Goal: Task Accomplishment & Management: Complete application form

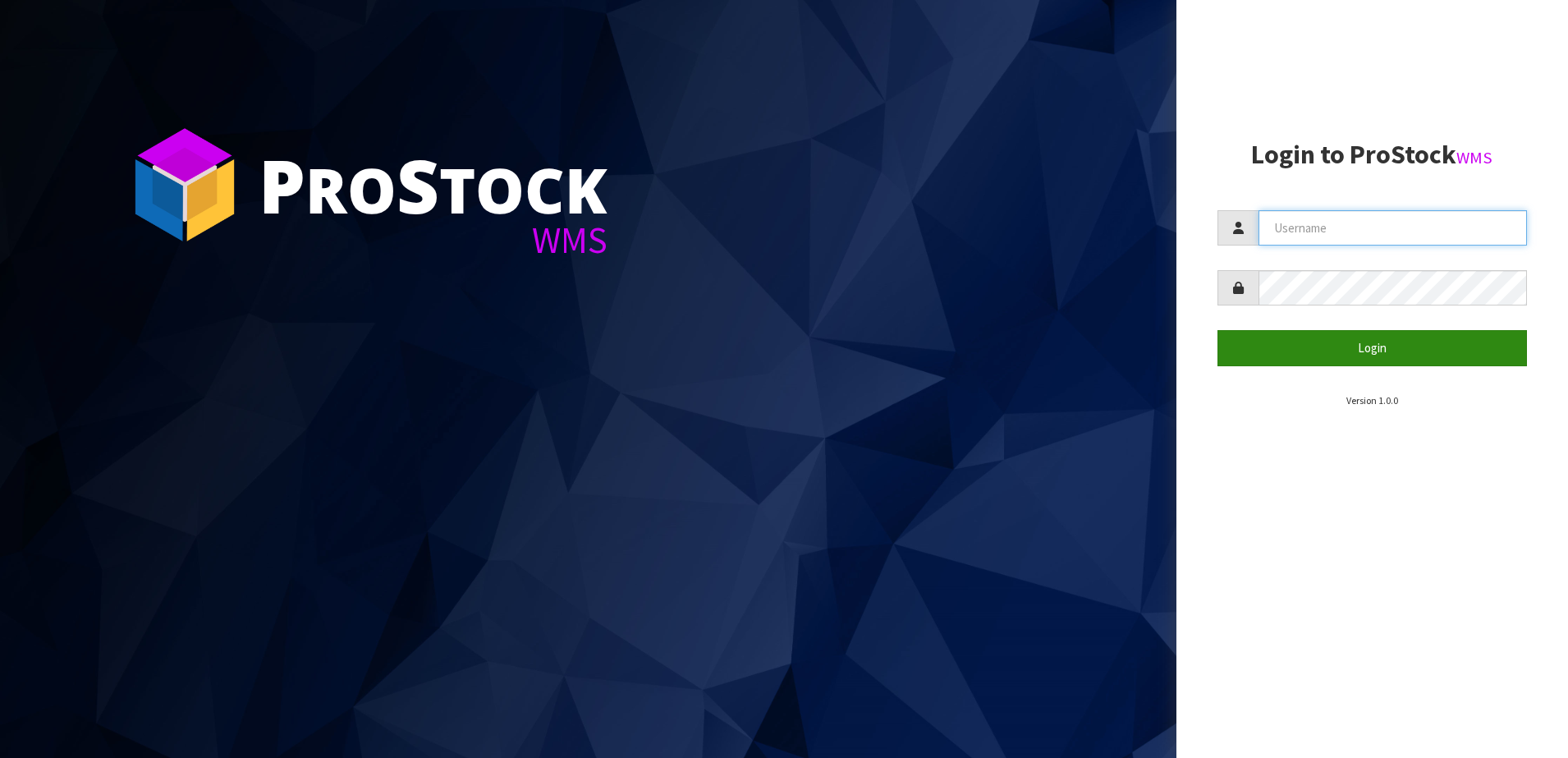
type input "SHEPHERD"
click at [1291, 349] on button "Login" at bounding box center [1372, 348] width 310 height 35
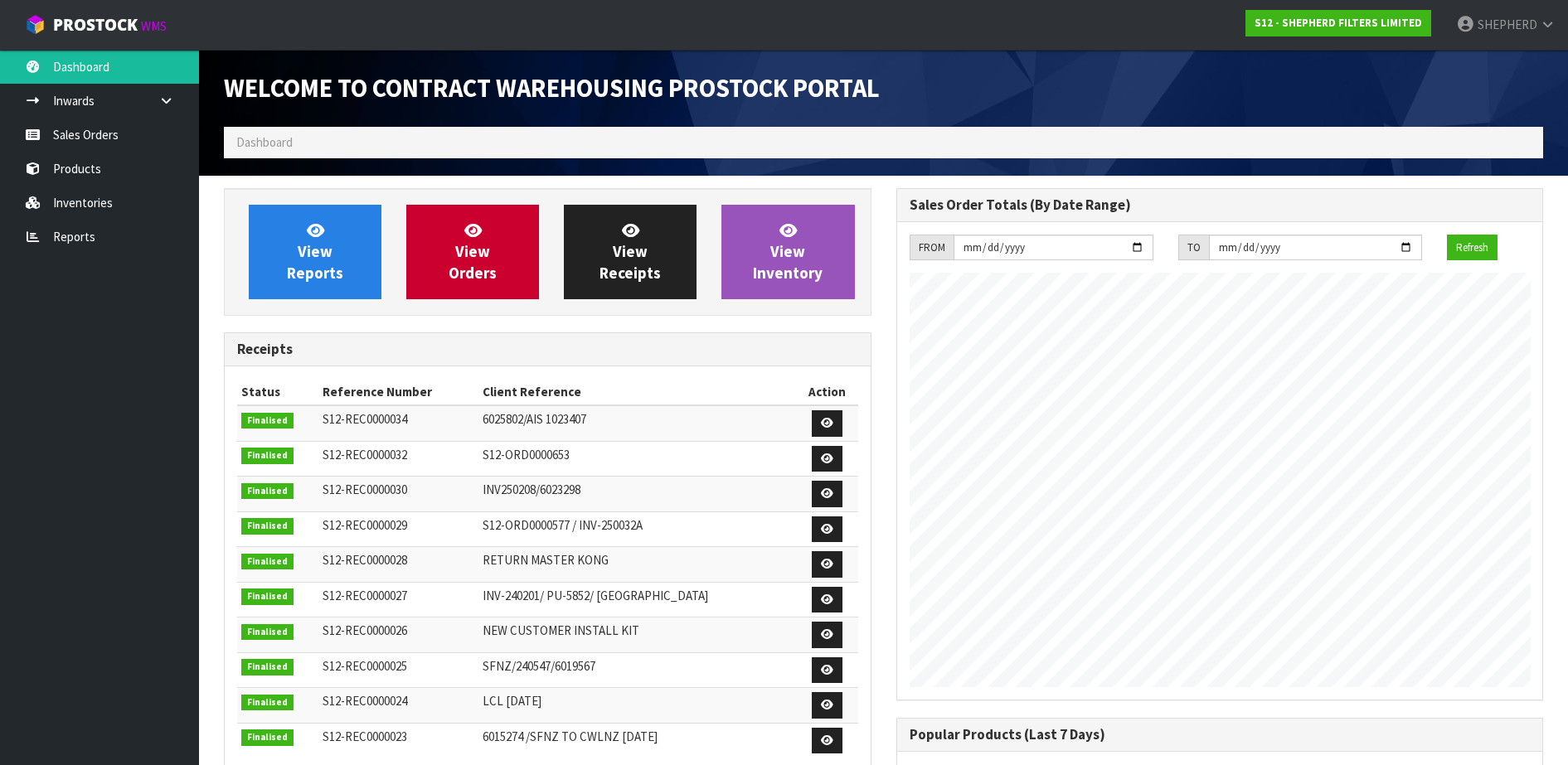
scroll to position [730, 672]
click at [95, 148] on link "Sales Orders" at bounding box center [100, 134] width 199 height 34
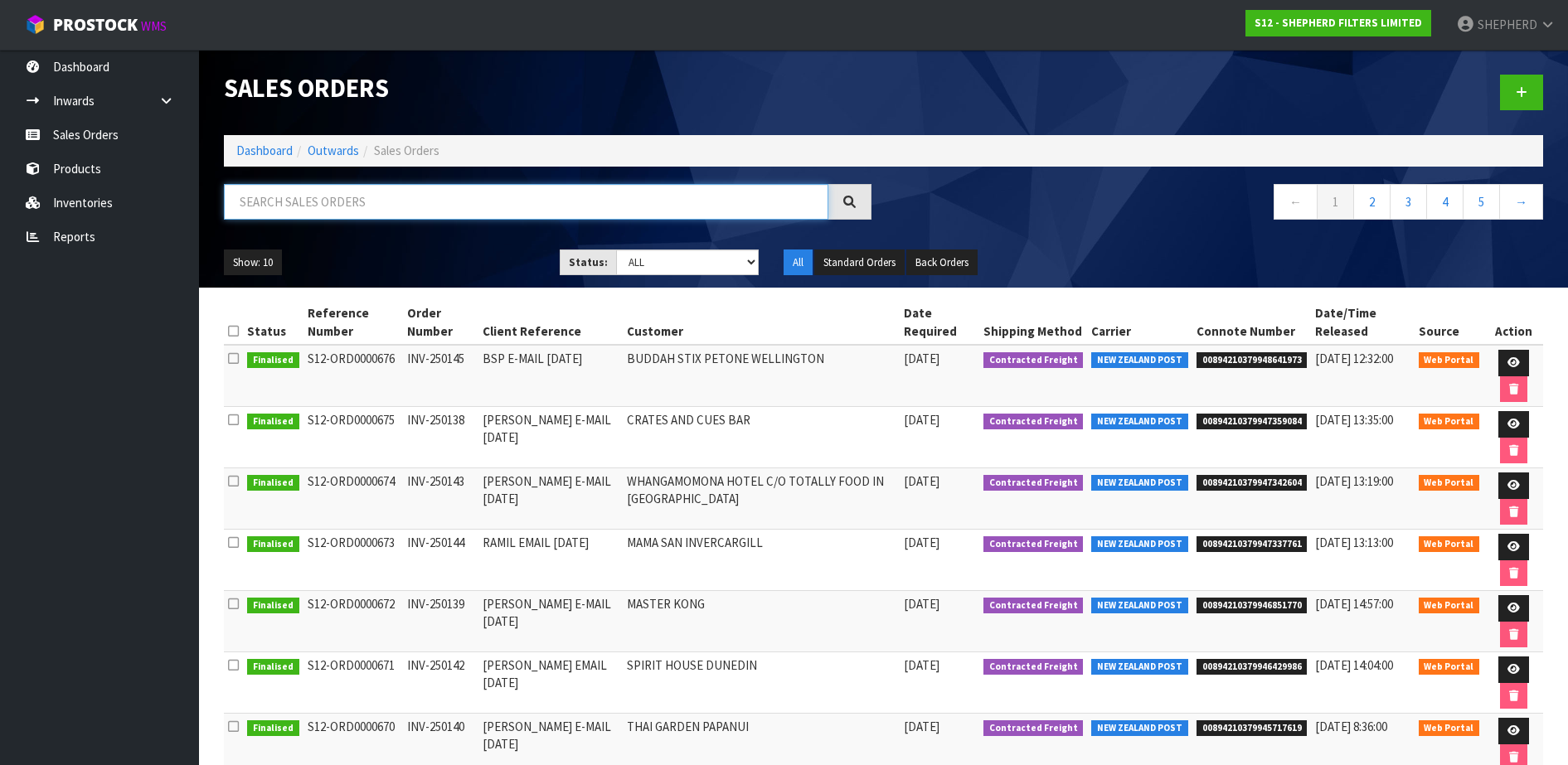
click at [390, 200] on input "text" at bounding box center [526, 202] width 604 height 35
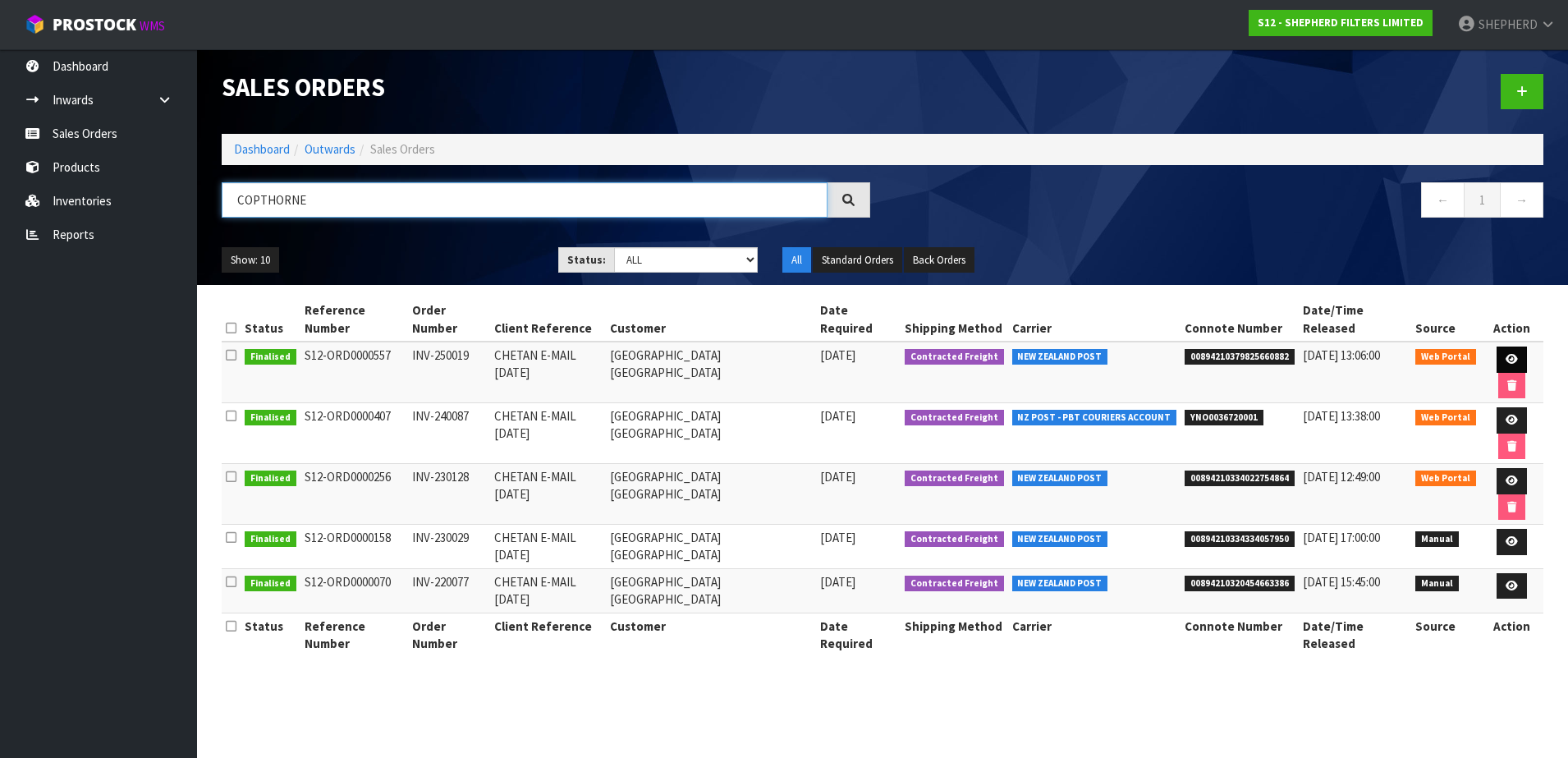
type input "COPTHORNE"
click at [1510, 357] on icon at bounding box center [1512, 359] width 13 height 11
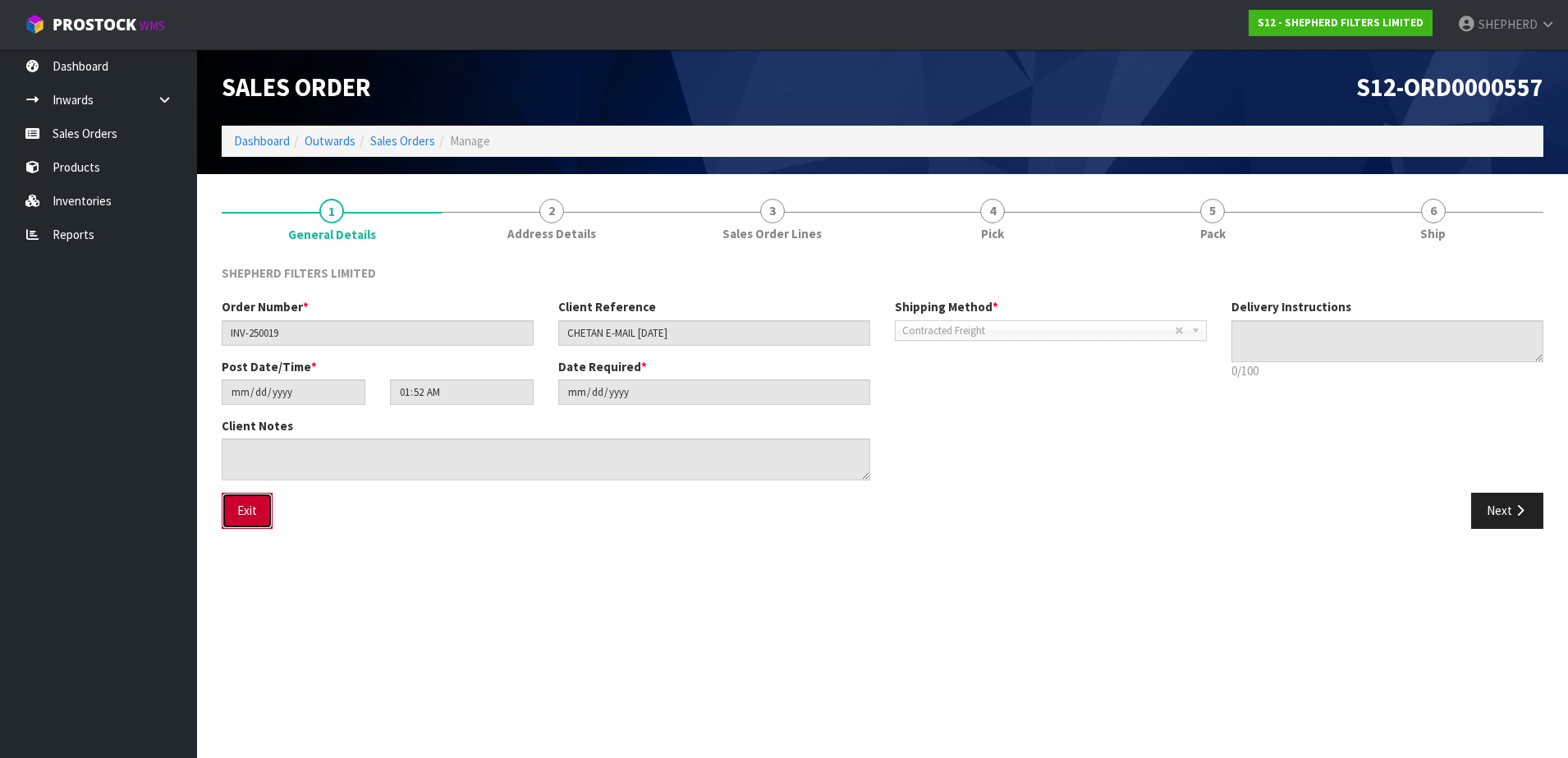
click at [253, 518] on button "Exit" at bounding box center [247, 510] width 51 height 35
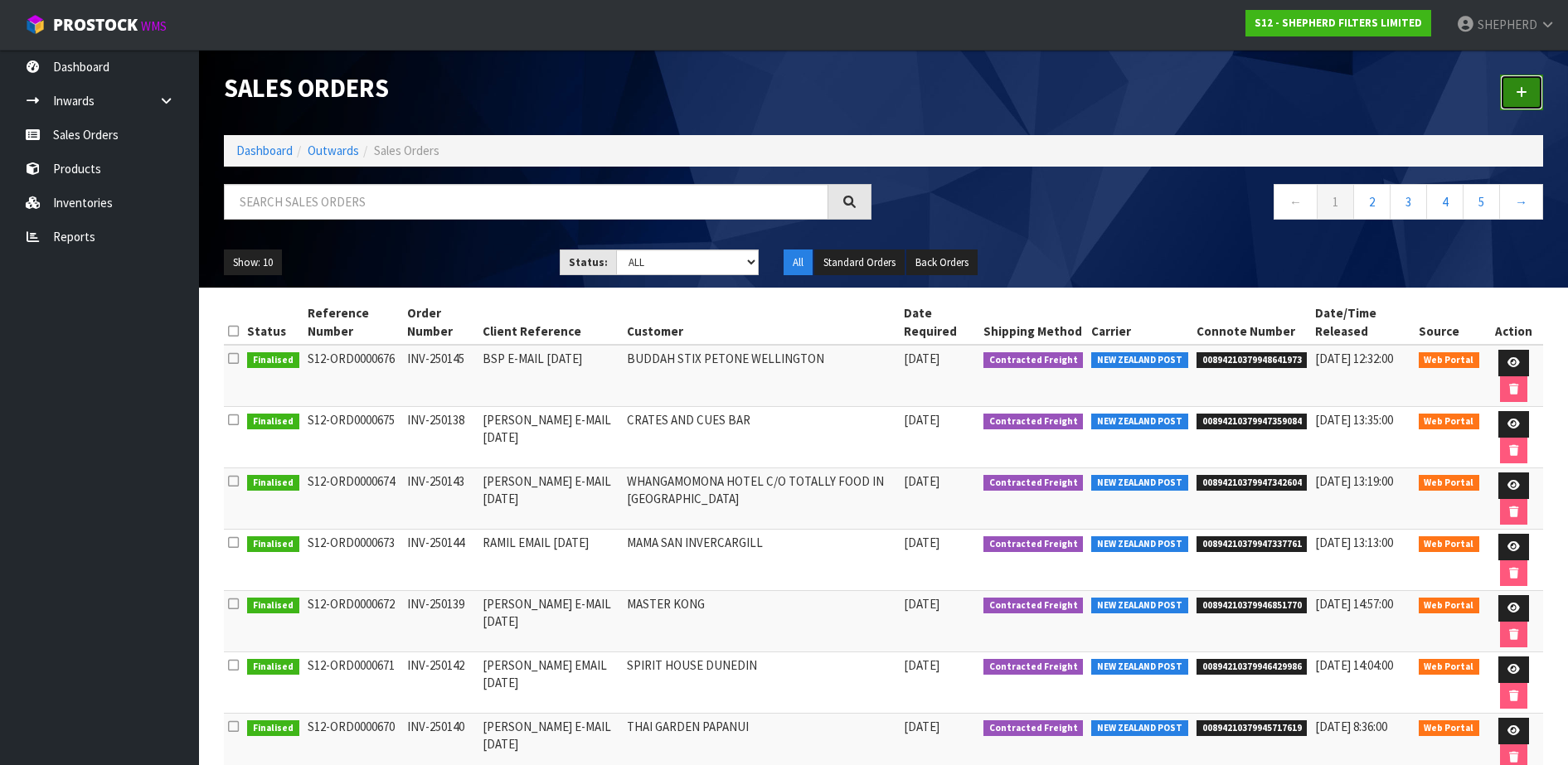
click at [1515, 85] on link at bounding box center [1521, 92] width 43 height 35
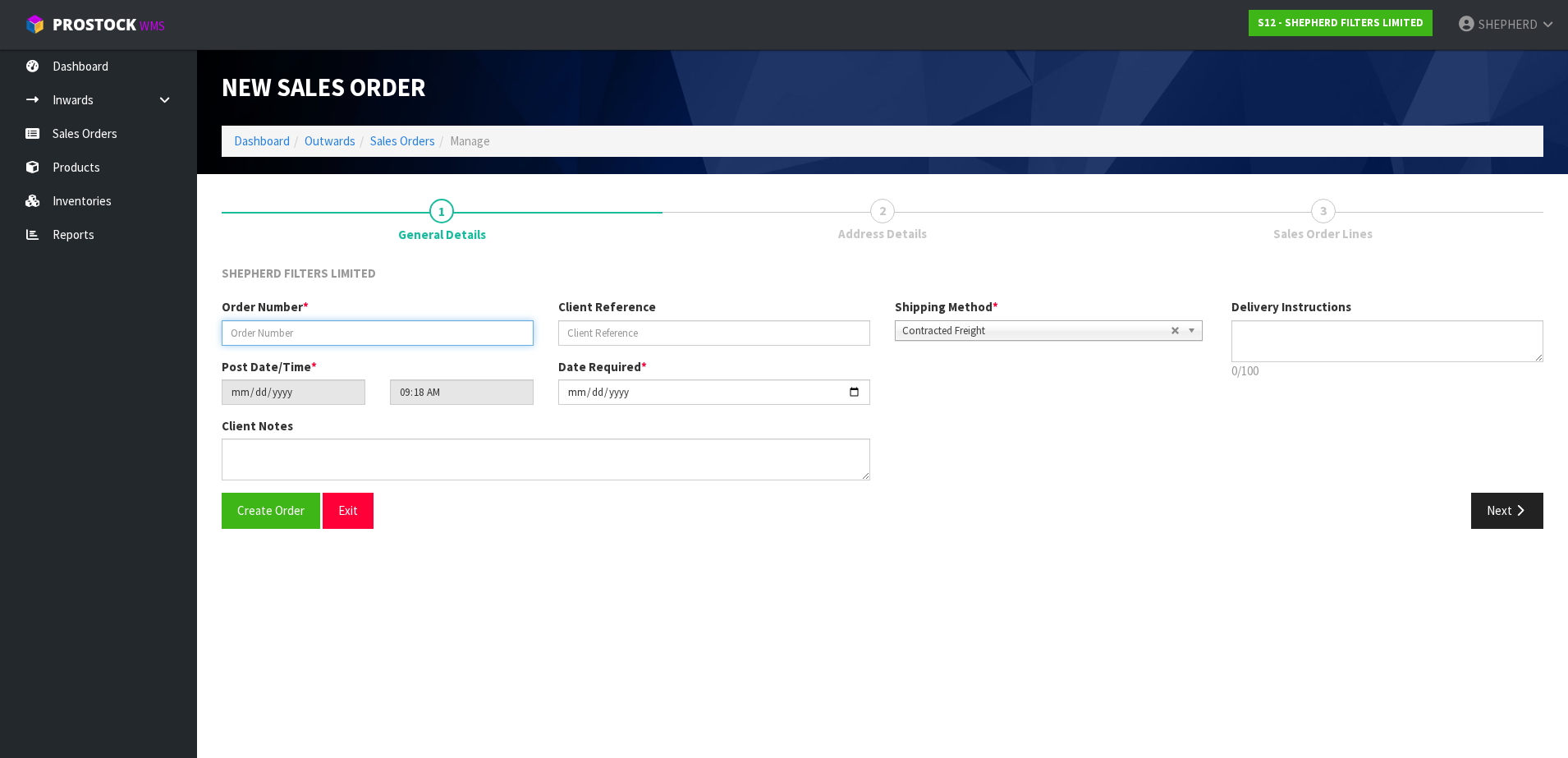
click at [359, 325] on input "text" at bounding box center [377, 333] width 312 height 25
click at [367, 308] on div "Order Number *" at bounding box center [378, 322] width 337 height 47
click at [388, 328] on input "text" at bounding box center [377, 333] width 312 height 25
paste input "INV-250146"
type input "INV-250146"
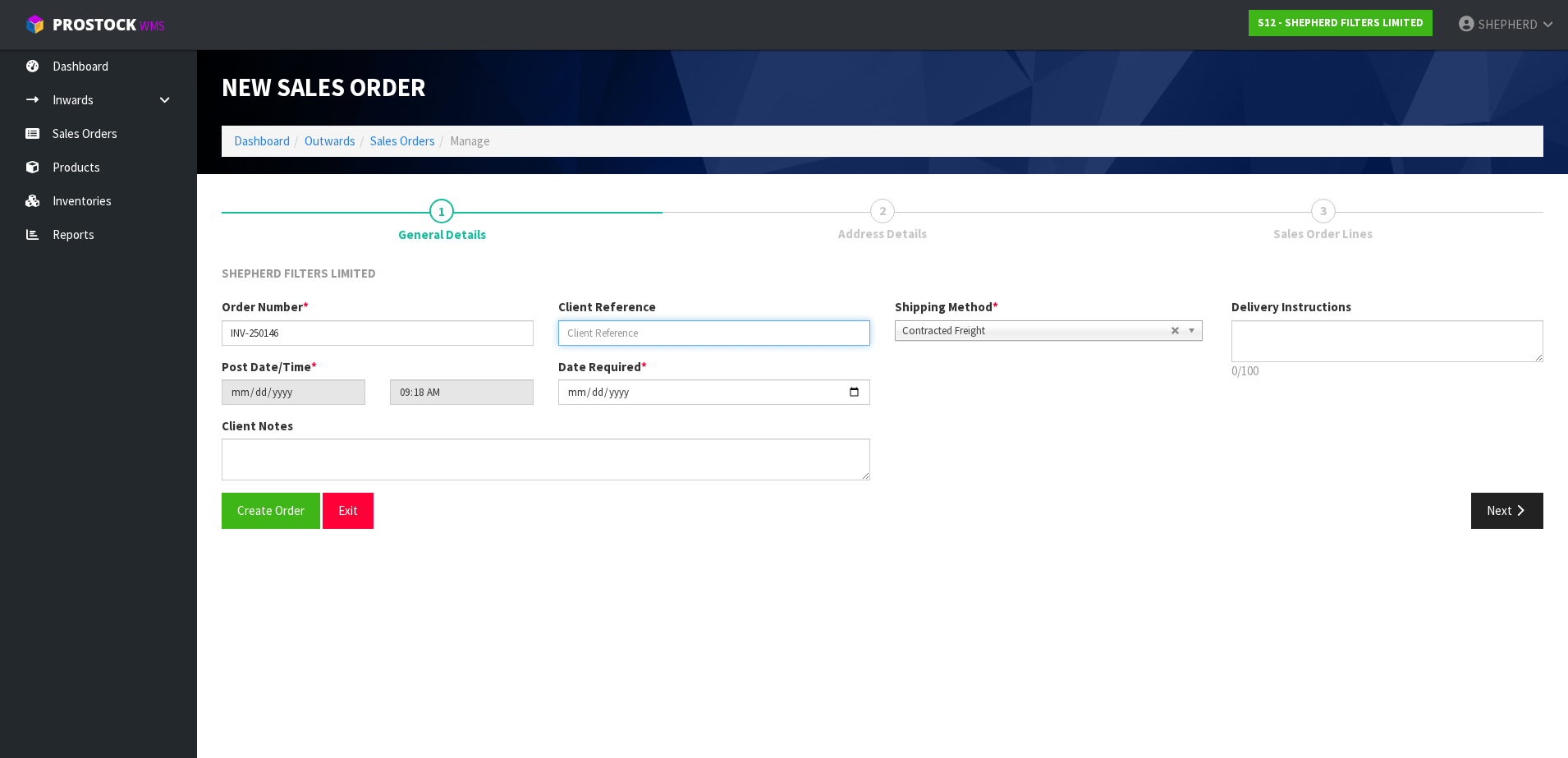
click at [717, 333] on input "text" at bounding box center [714, 333] width 312 height 25
paste input "CHETAN E-MAIL [DATE]"
type input "CHETAN E-MAIL [DATE]"
click at [264, 505] on span "Create Order" at bounding box center [271, 510] width 68 height 16
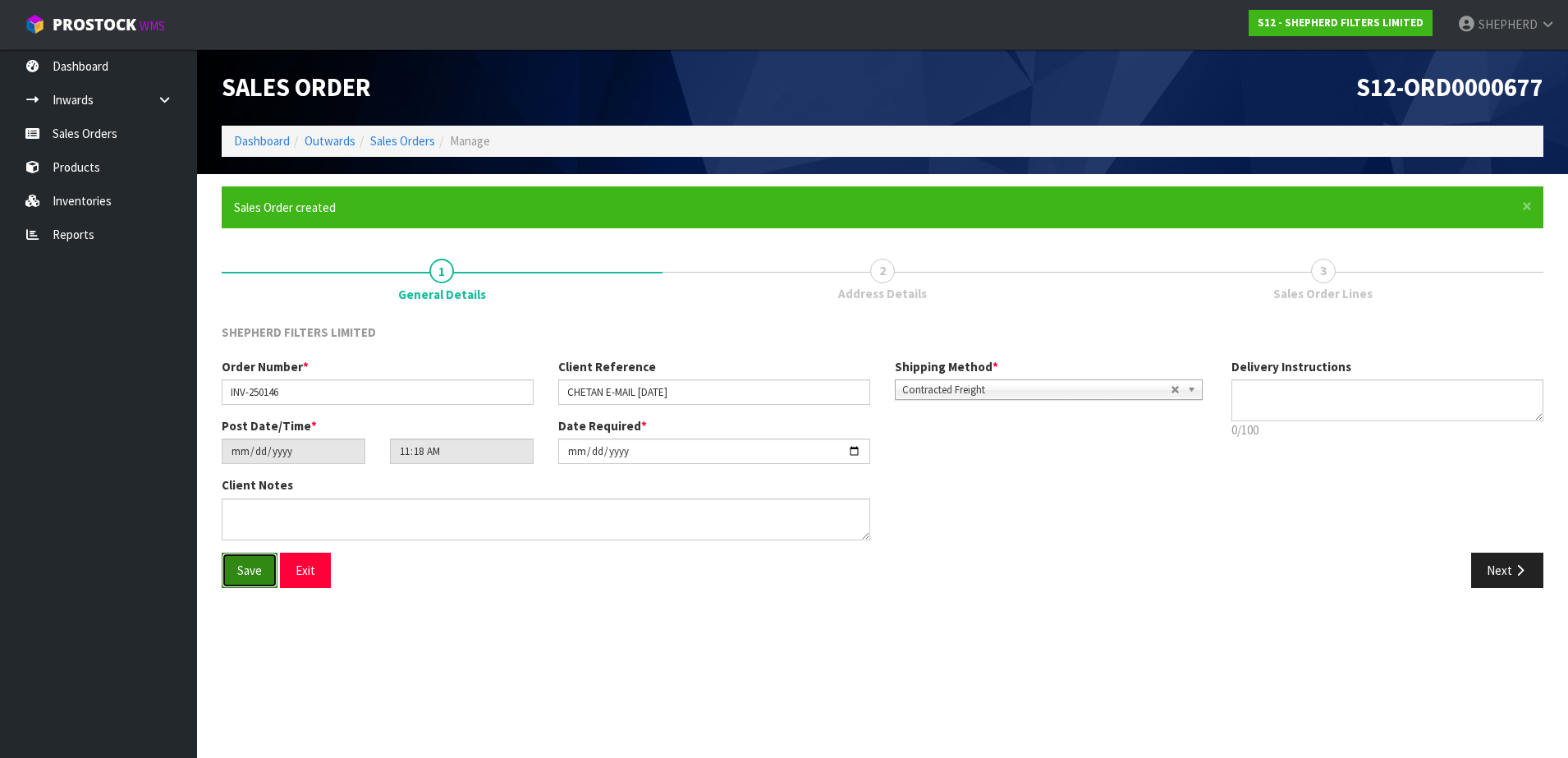
click at [237, 577] on span "Save" at bounding box center [249, 570] width 24 height 16
type input "13:18:00.000"
click at [1500, 563] on button "Next" at bounding box center [1507, 570] width 72 height 35
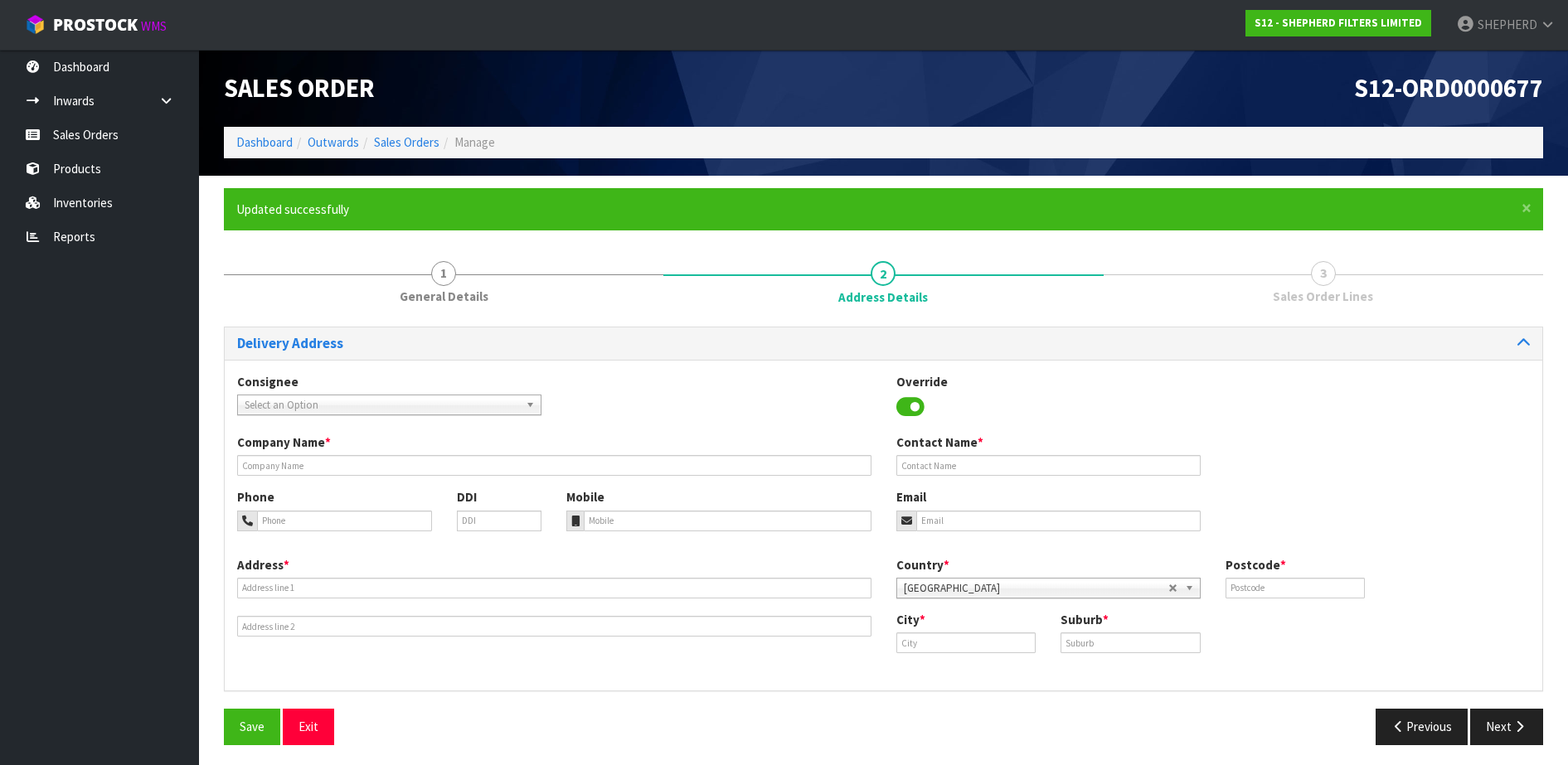
click at [488, 400] on span "Select an Option" at bounding box center [381, 406] width 274 height 20
type input "copthorne"
click at [462, 451] on li "COPRNEWEL - [GEOGRAPHIC_DATA] [GEOGRAPHIC_DATA]" at bounding box center [389, 452] width 296 height 21
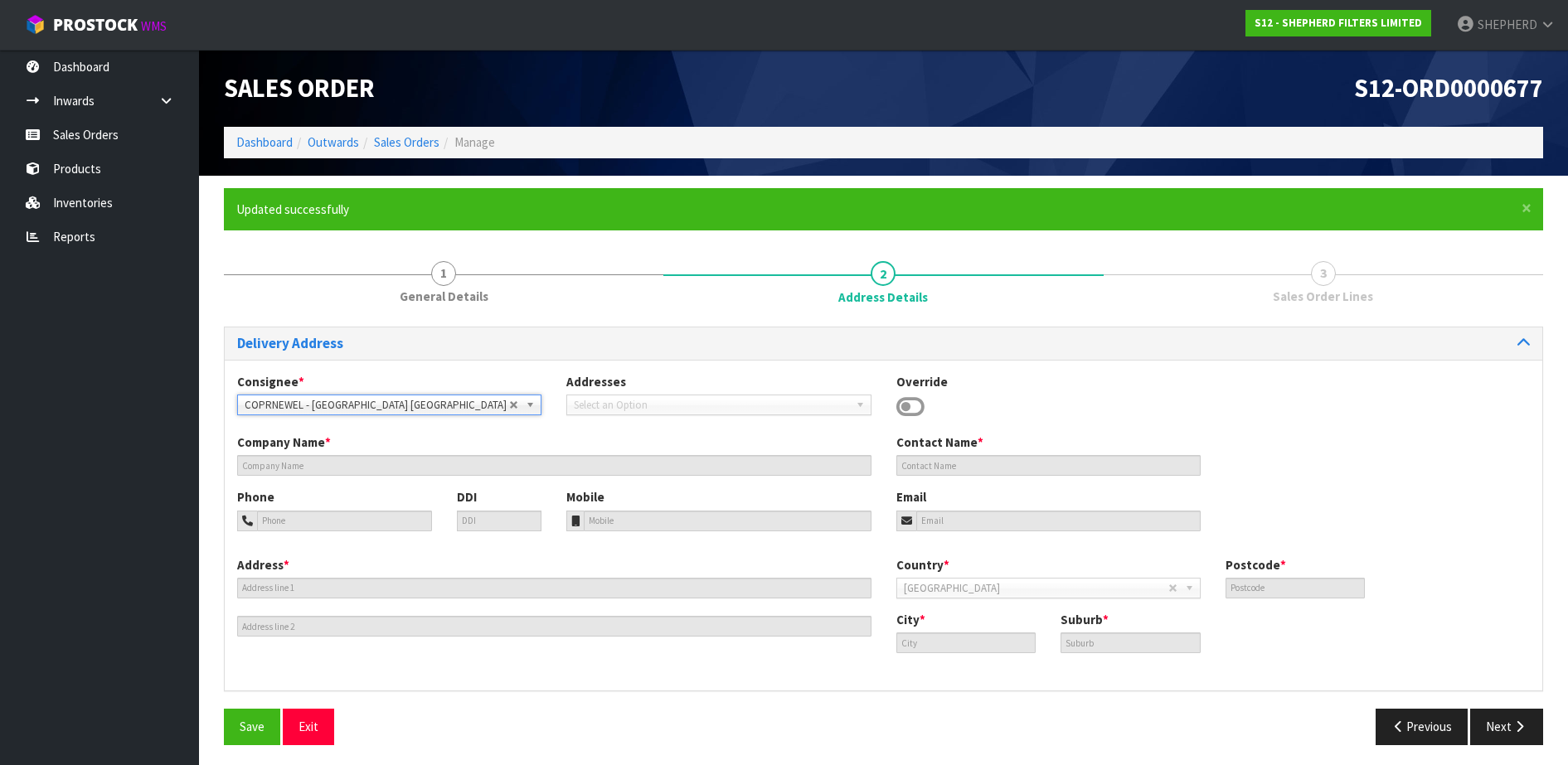
type input "[GEOGRAPHIC_DATA] [GEOGRAPHIC_DATA]"
type input "[PERSON_NAME]"
type input "04 382 0705"
type input "[EMAIL_ADDRESS][PERSON_NAME][DOMAIN_NAME]"
type input "LEVEL 7, 100 ORIENTAL PARADE"
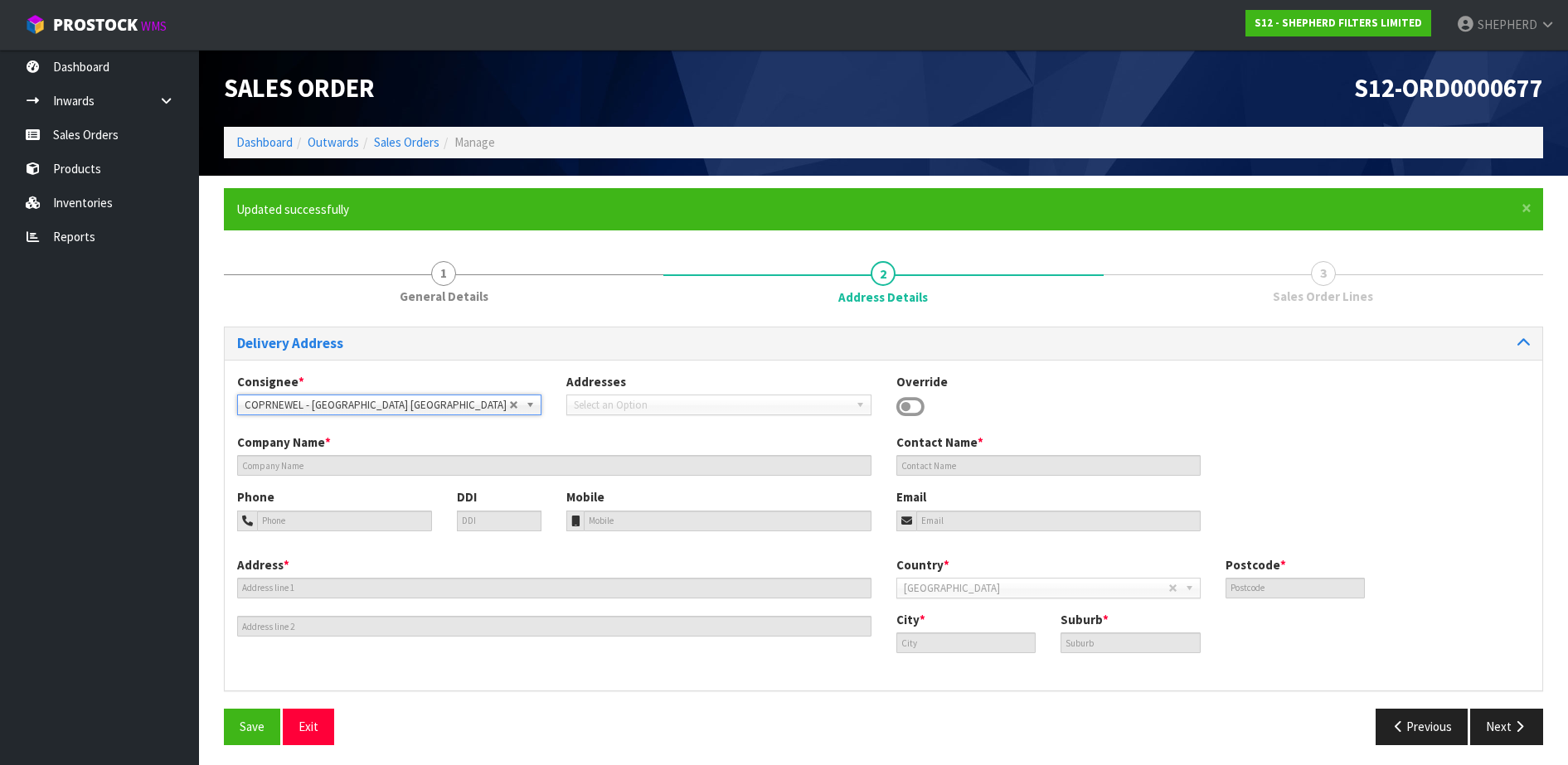
type input "6011"
type input "[GEOGRAPHIC_DATA]"
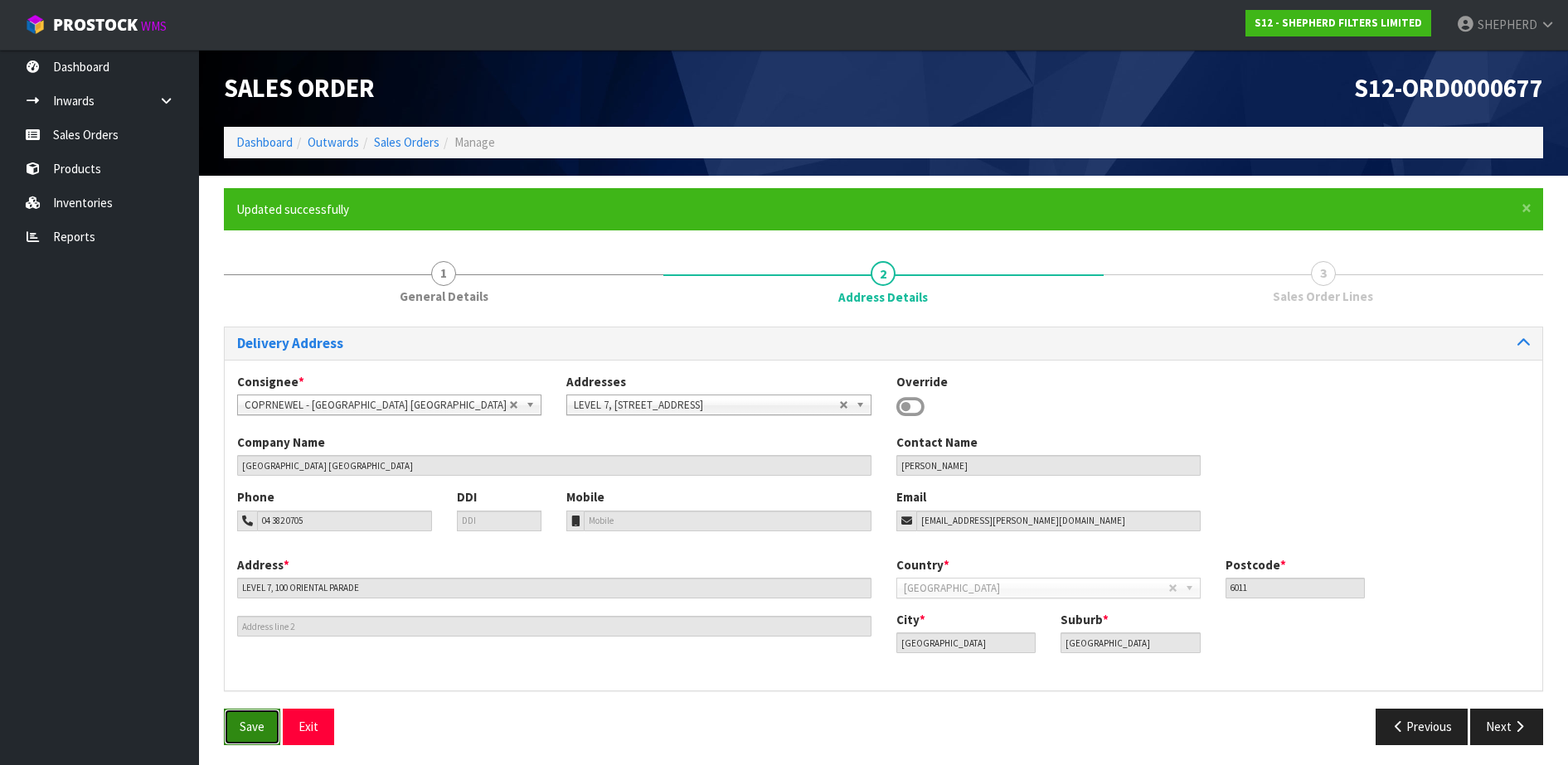
click at [238, 717] on button "Save" at bounding box center [251, 726] width 57 height 35
click at [1505, 729] on button "Next" at bounding box center [1506, 726] width 73 height 35
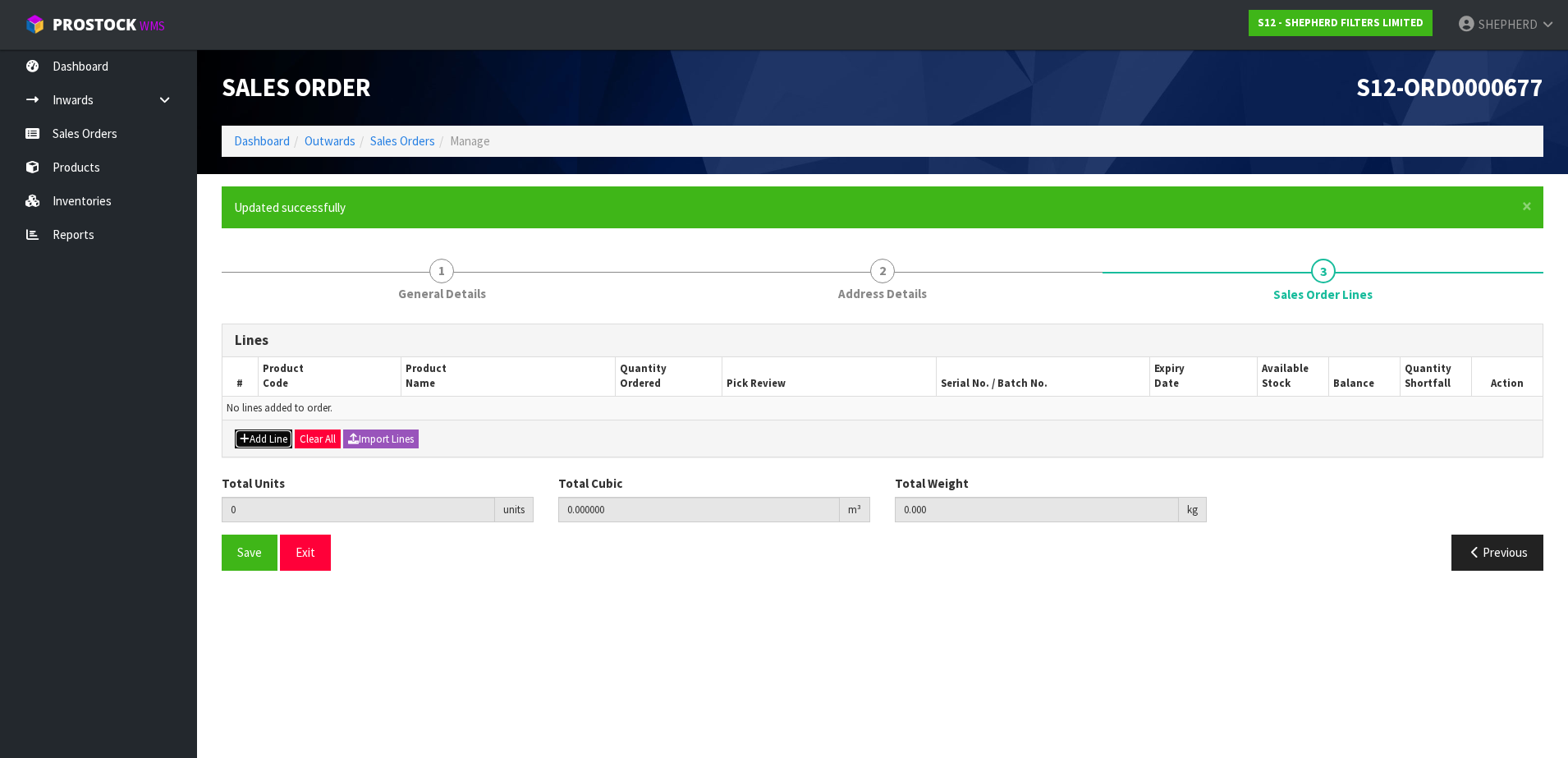
click at [252, 438] on button "Add Line" at bounding box center [263, 440] width 58 height 20
type input "0"
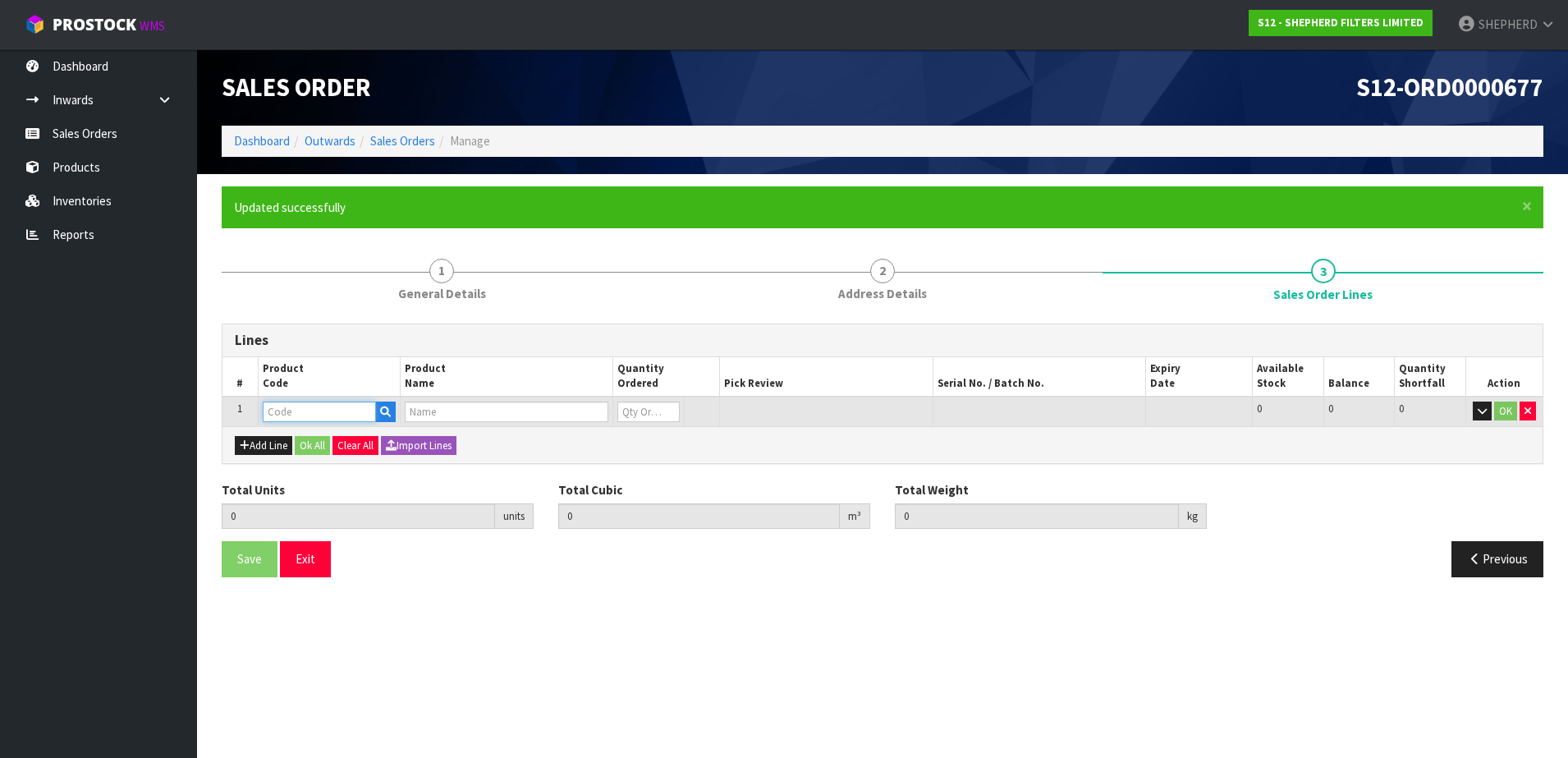
click at [316, 411] on input "text" at bounding box center [319, 411] width 114 height 21
type input "SF550550"
type input "0.000000"
type input "0.000"
type input "SHEPHERD FILTERS 550 X 550 - CODE SF550550"
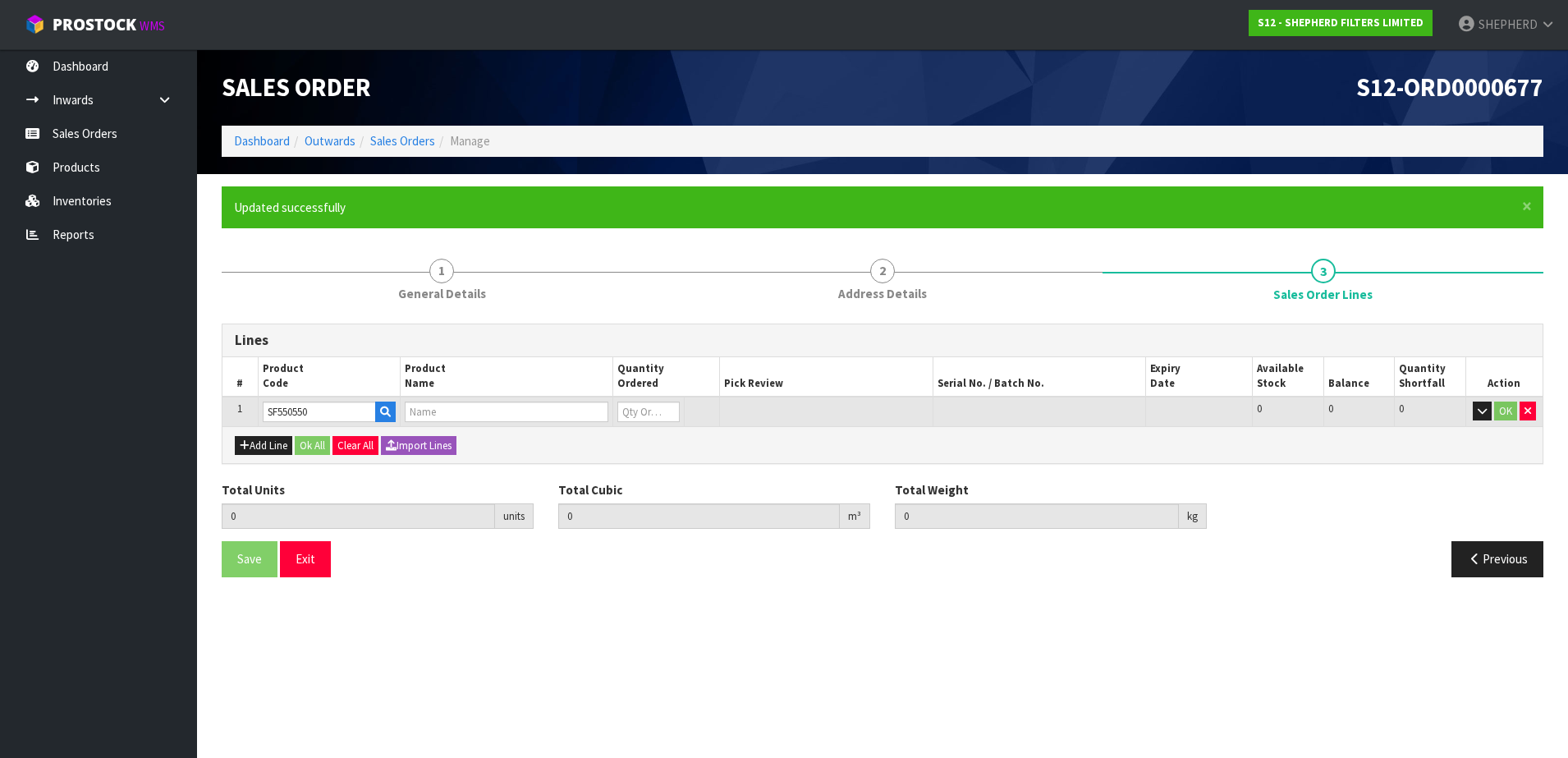
type input "0"
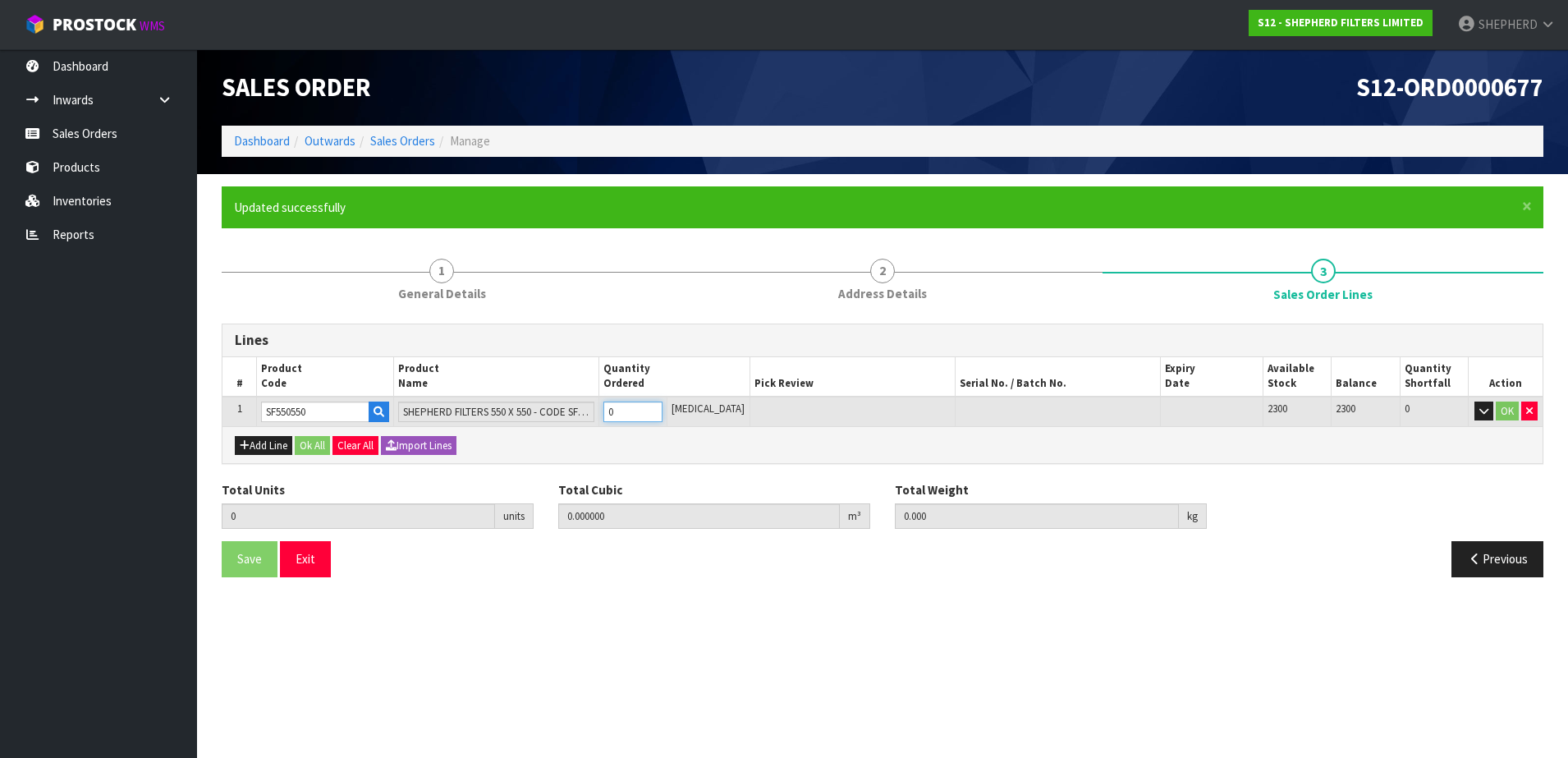
type input "1"
type input "0.000583"
type input "0.06"
type input "1"
type input "10"
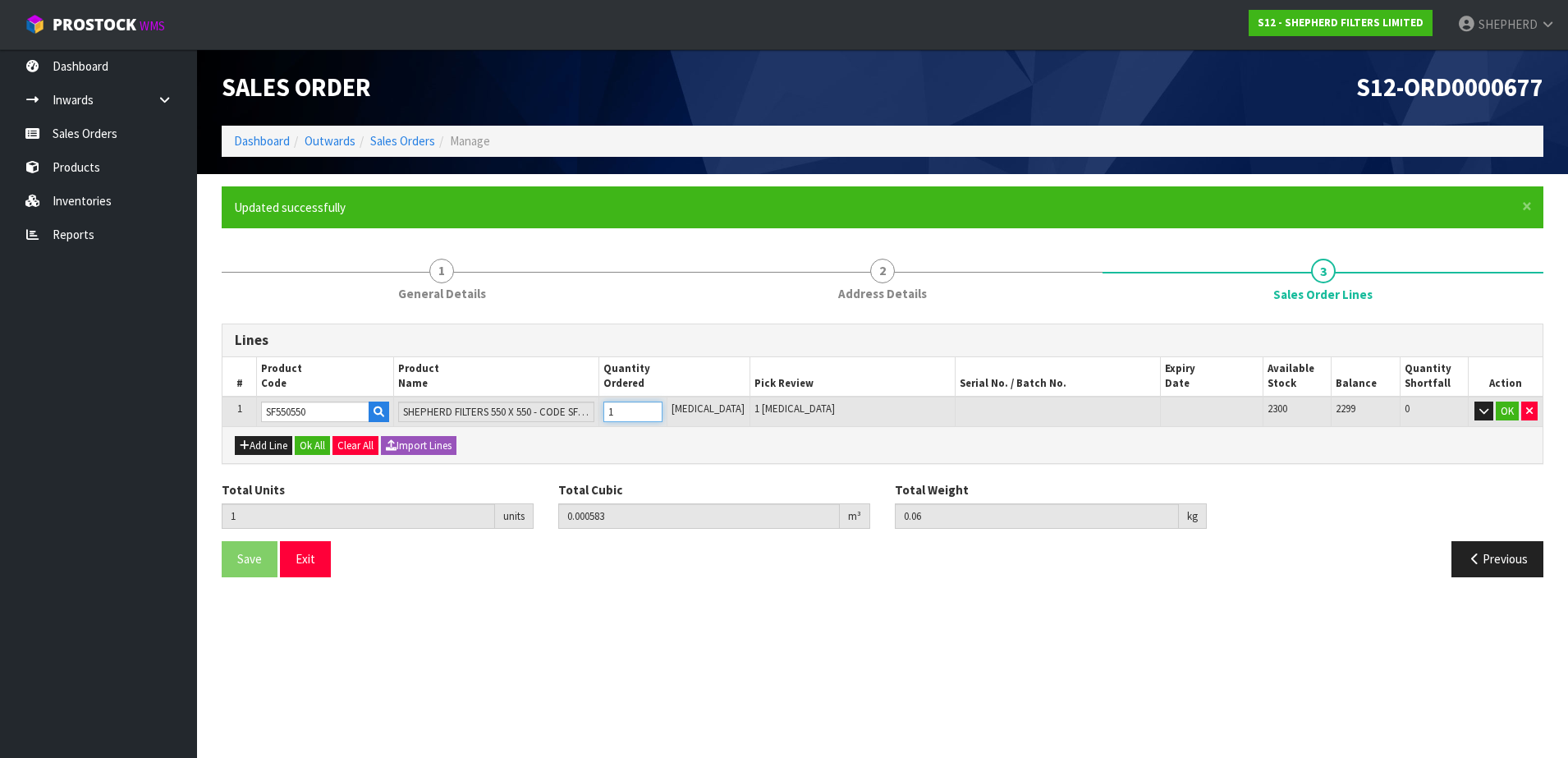
type input "0.00583"
type input "0.6"
type input "10"
type input "100"
type input "0.09918"
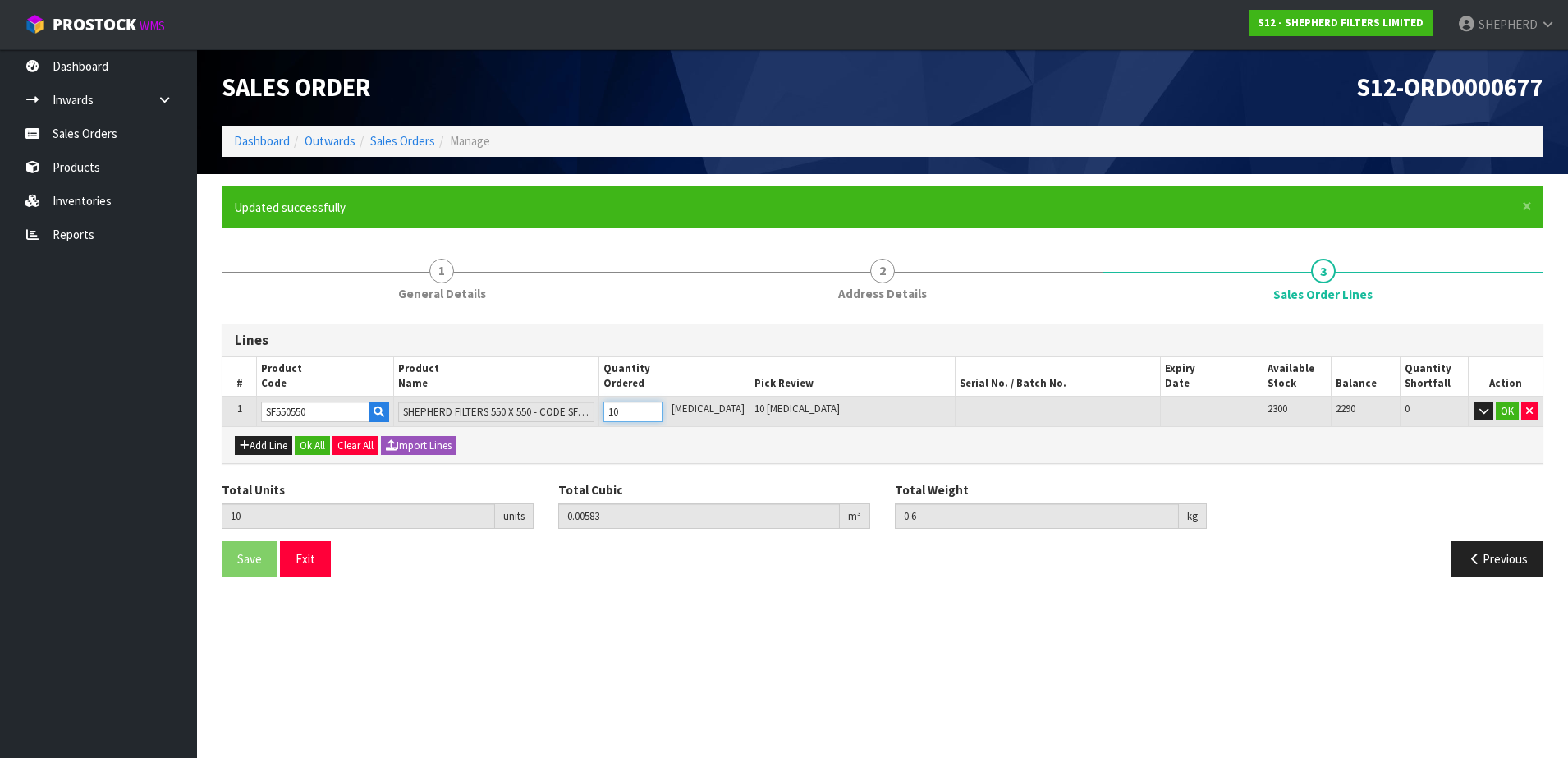
type input "6"
type input "100"
click at [268, 447] on button "Add Line" at bounding box center [263, 446] width 58 height 20
type input "0"
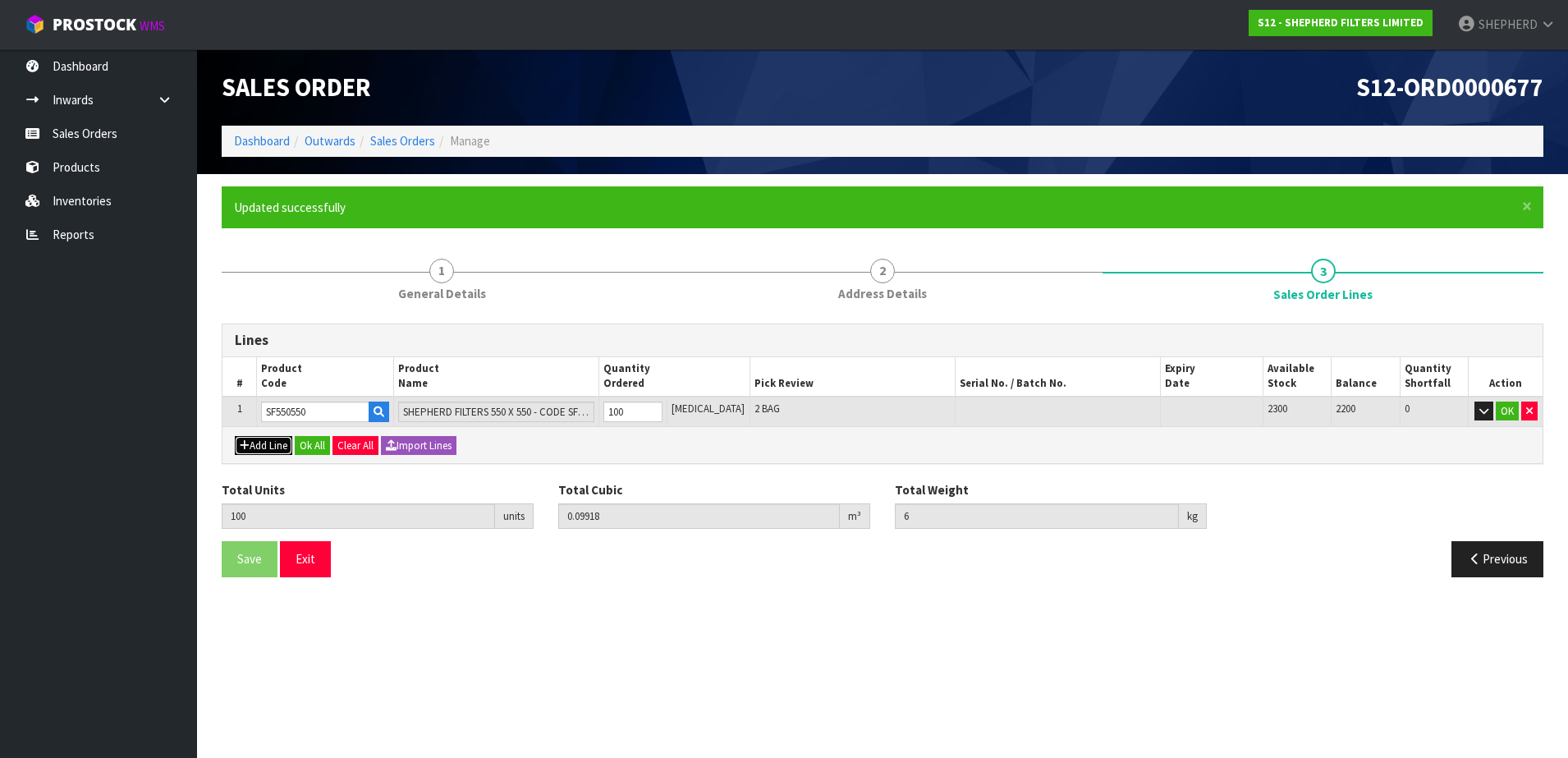
type input "0"
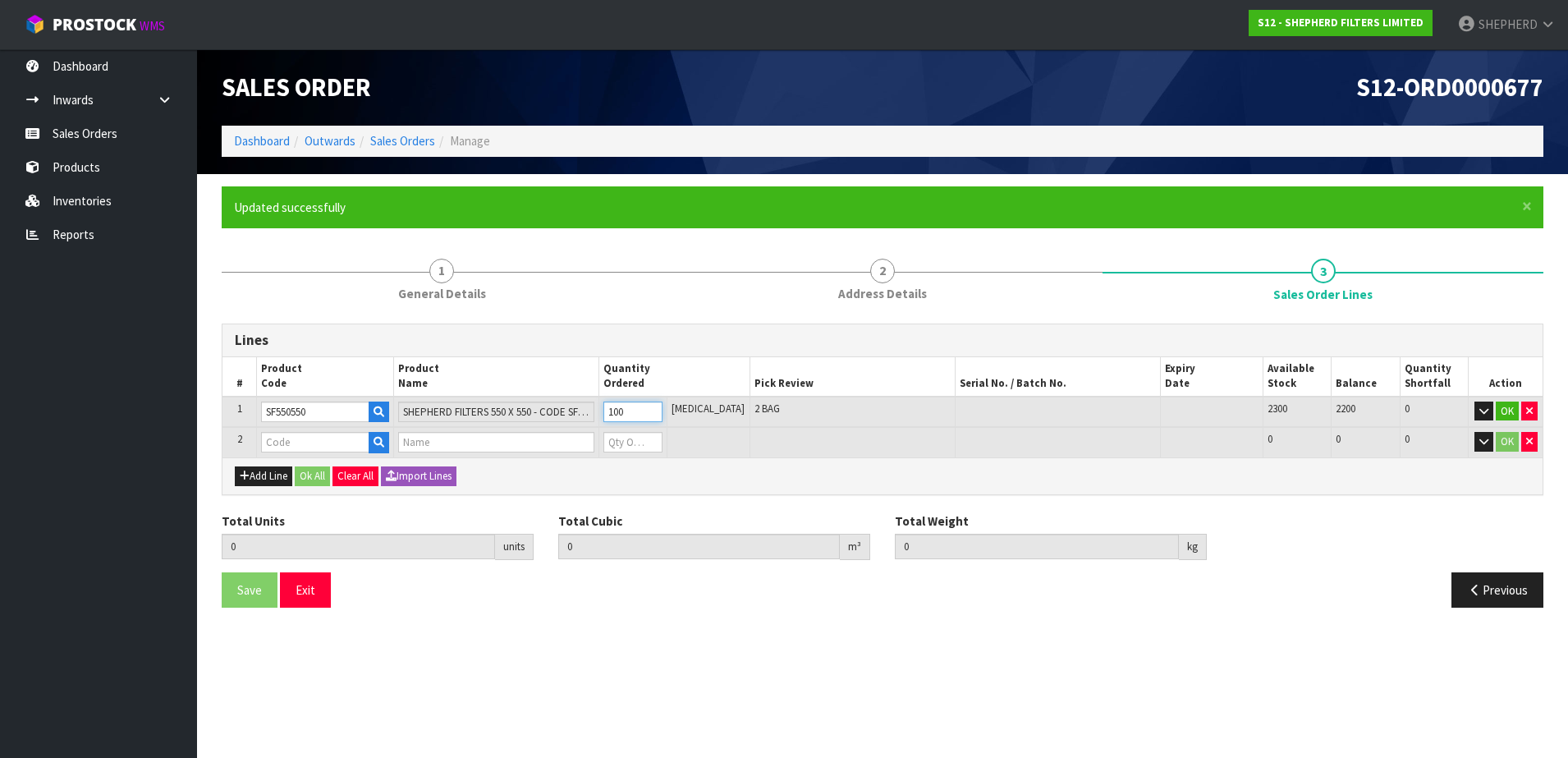
drag, startPoint x: 642, startPoint y: 410, endPoint x: 593, endPoint y: 396, distance: 51.0
click at [593, 399] on tr "1 SF550550 SHEPHERD FILTERS 550 X 550 - CODE SF550550 100 [MEDICAL_DATA] 2 BAG …" at bounding box center [883, 411] width 1321 height 31
type input "50"
click at [340, 440] on input "text" at bounding box center [315, 442] width 109 height 21
type input "COURIER"
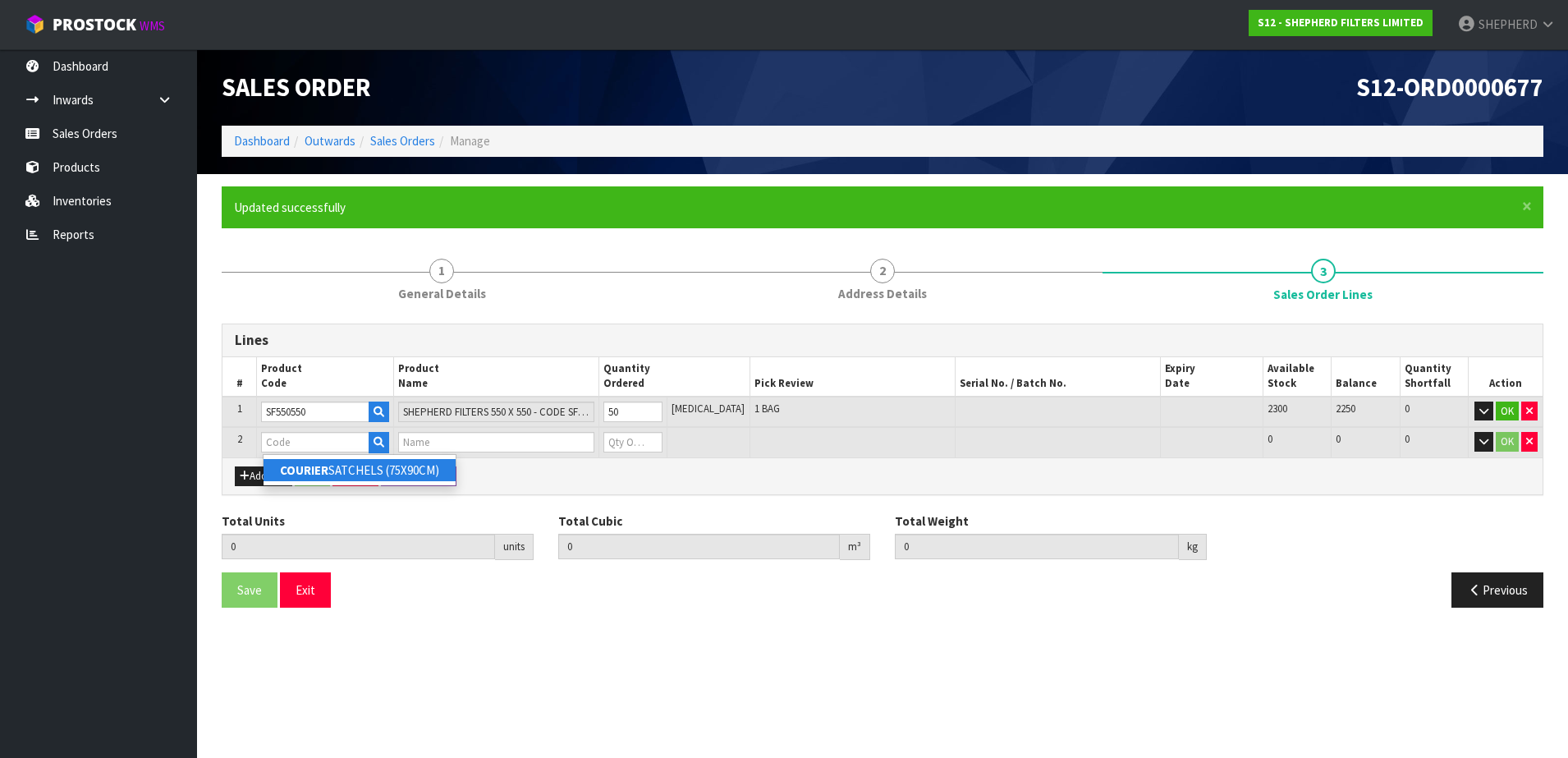
click at [341, 471] on link "COURIER SATCHELS (75X90CM)" at bounding box center [359, 470] width 192 height 23
type input "COURIER SATCHELS (75X90CM)"
type input "50"
type input "0.04959"
type input "3"
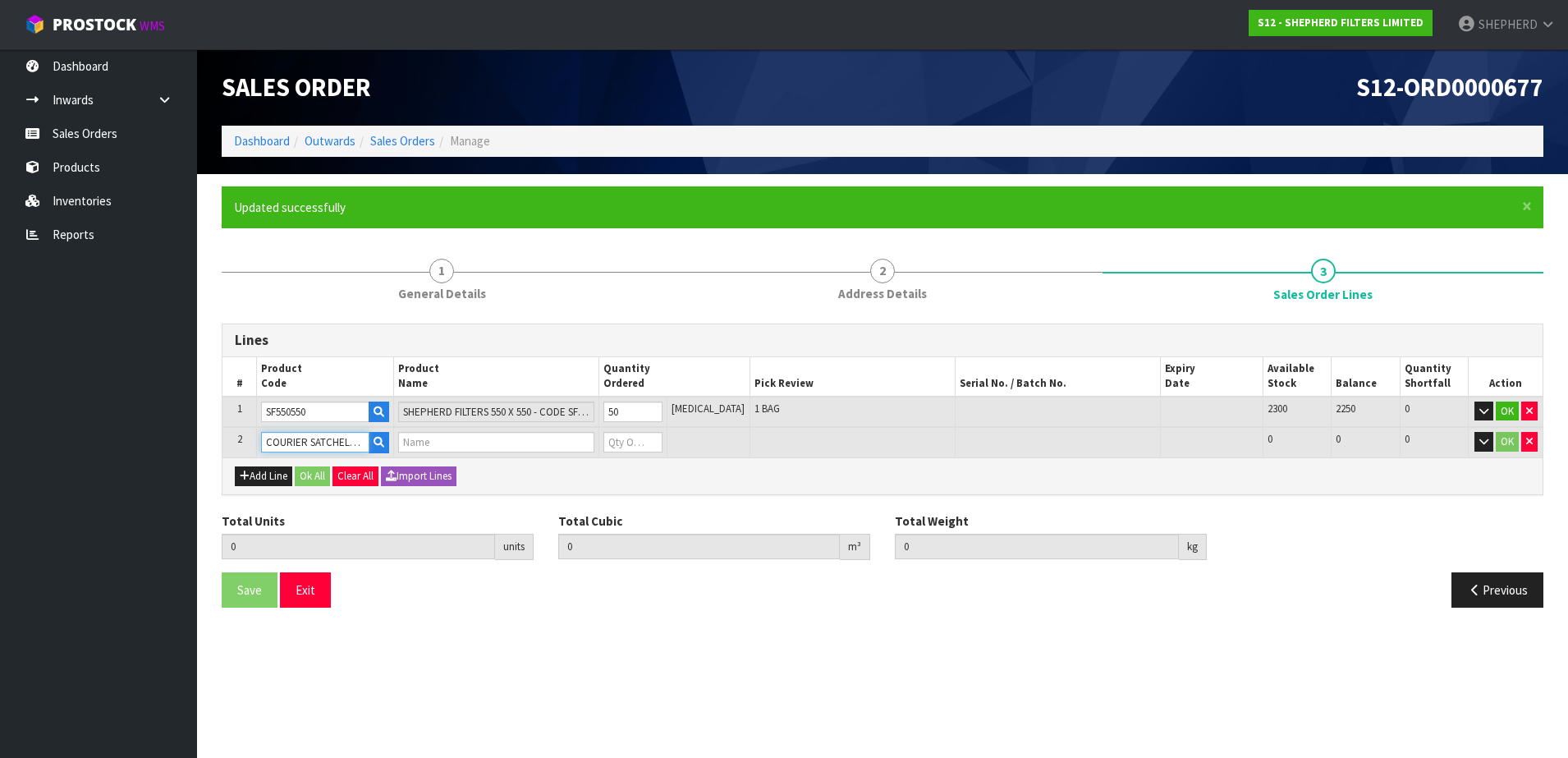
type input "SINGLE-PACK SATCHELS"
type input "0"
click at [597, 443] on tr "2 COURIER SATCHELS (75X90CM) SINGLE-PACK SATCHELS 0 BAG 109 109 0 OK" at bounding box center [883, 442] width 1321 height 30
type input "51"
type input "0.049657"
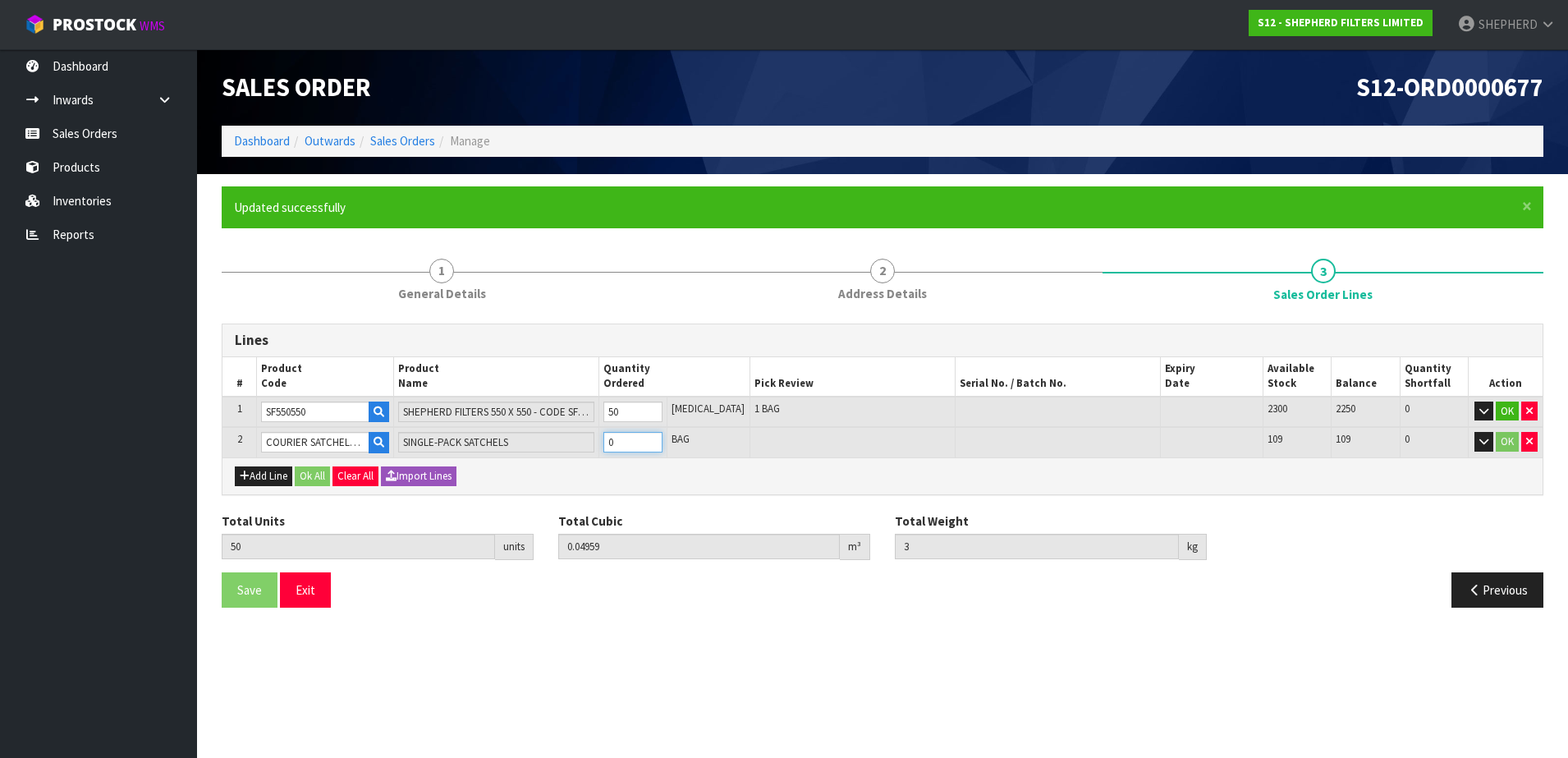
type input "3.01"
type input "1"
click at [321, 472] on button "Ok All" at bounding box center [313, 476] width 35 height 20
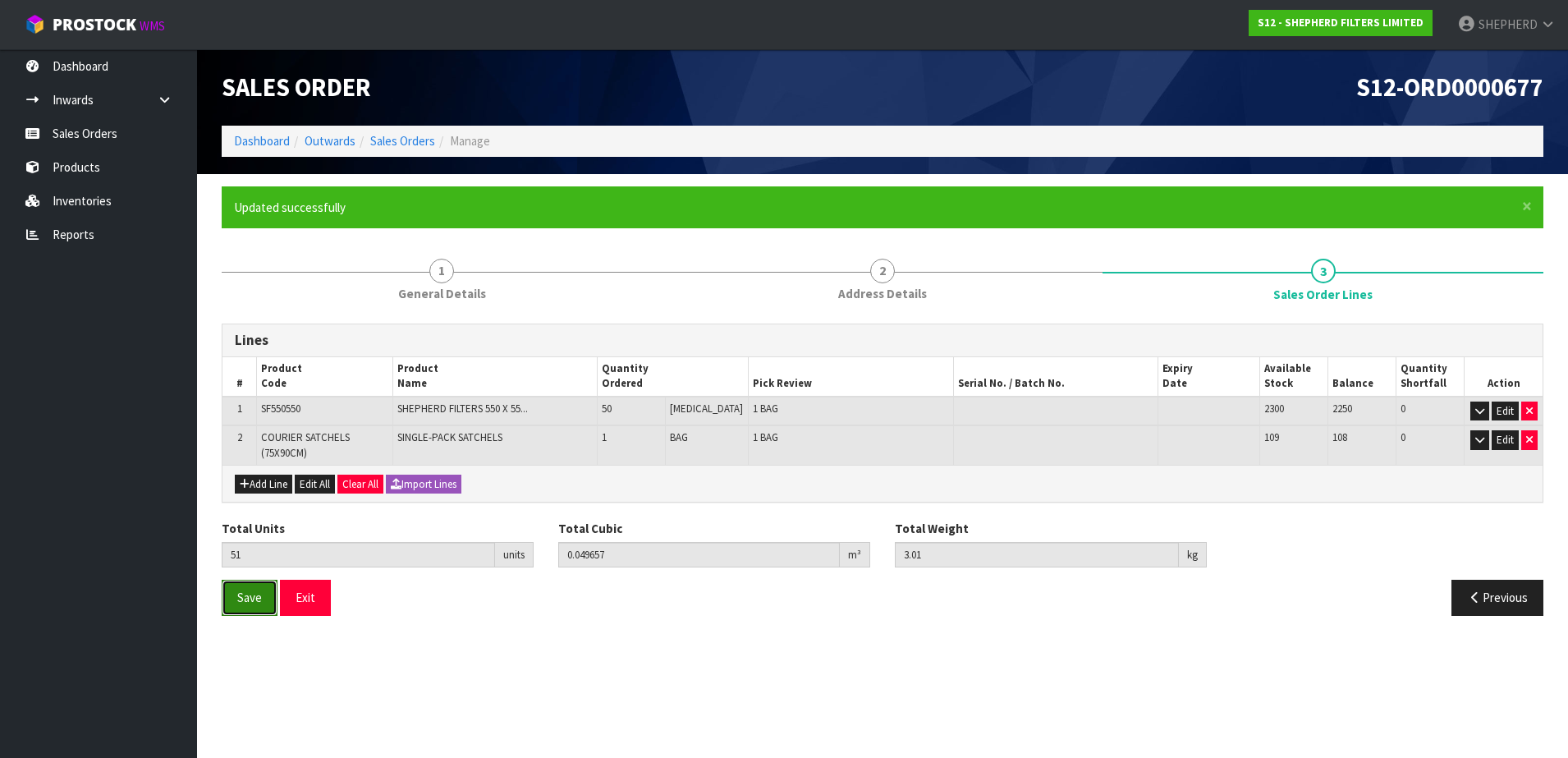
click at [237, 592] on span "Save" at bounding box center [249, 597] width 24 height 16
click at [306, 595] on button "Exit" at bounding box center [305, 598] width 51 height 35
